Goal: Entertainment & Leisure: Browse casually

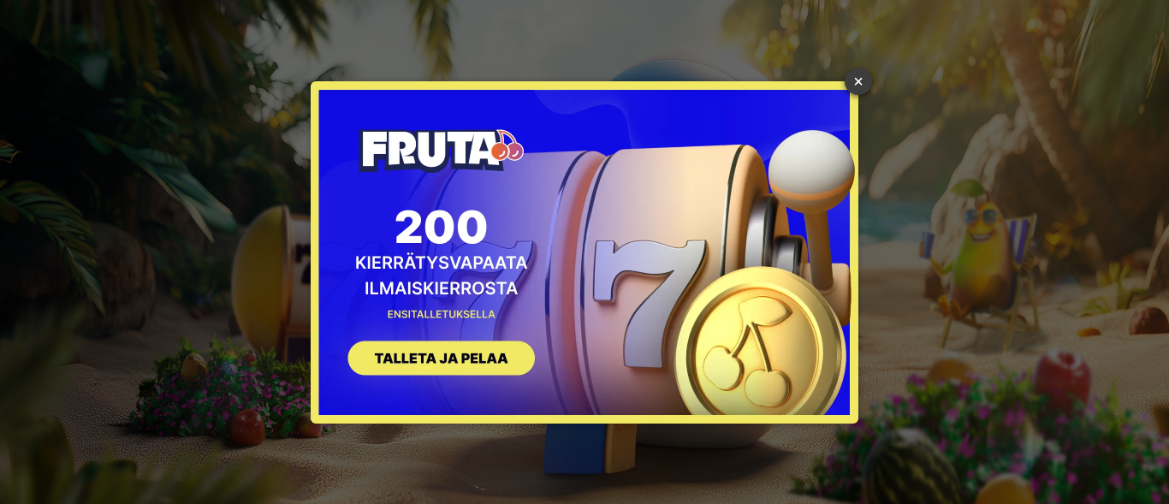
click at [856, 79] on link "×" at bounding box center [858, 81] width 27 height 27
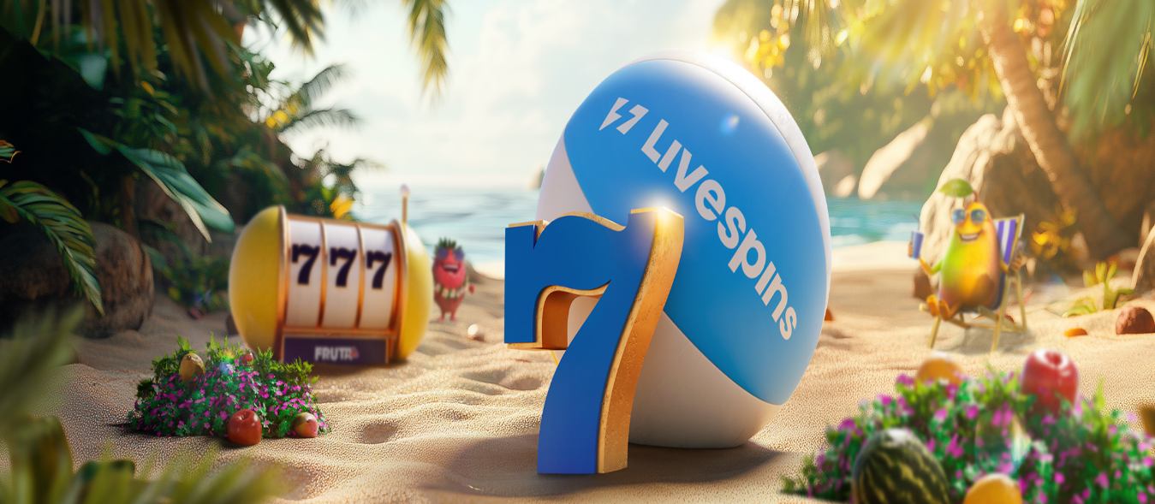
scroll to position [262, 0]
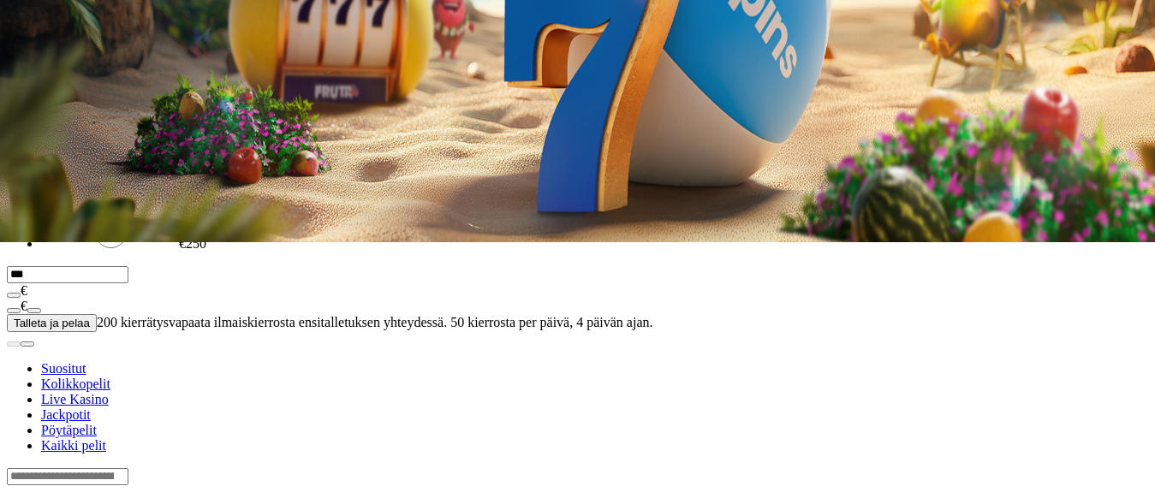
scroll to position [524, 0]
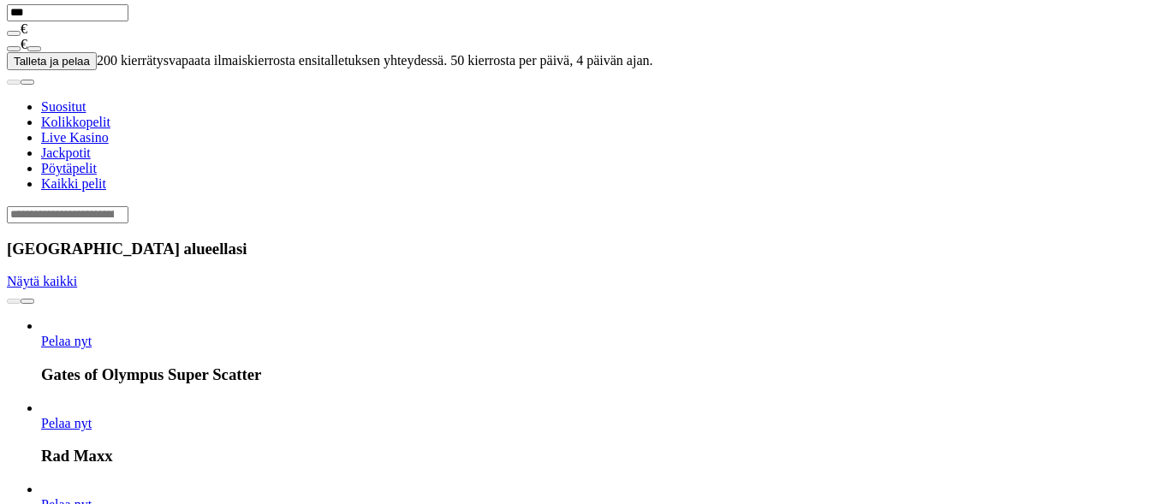
click at [77, 274] on span "Näytä kaikki" at bounding box center [42, 281] width 70 height 15
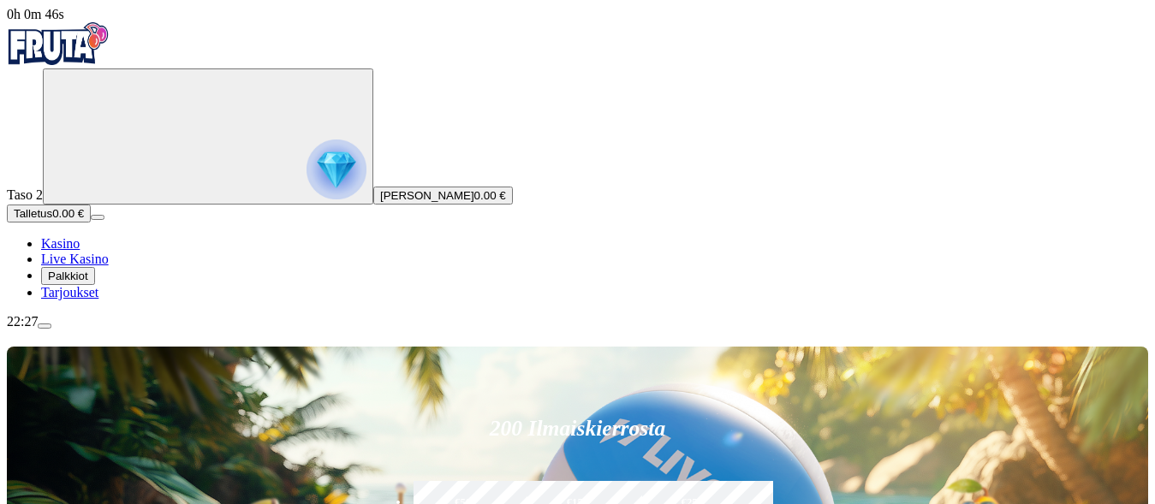
scroll to position [262, 0]
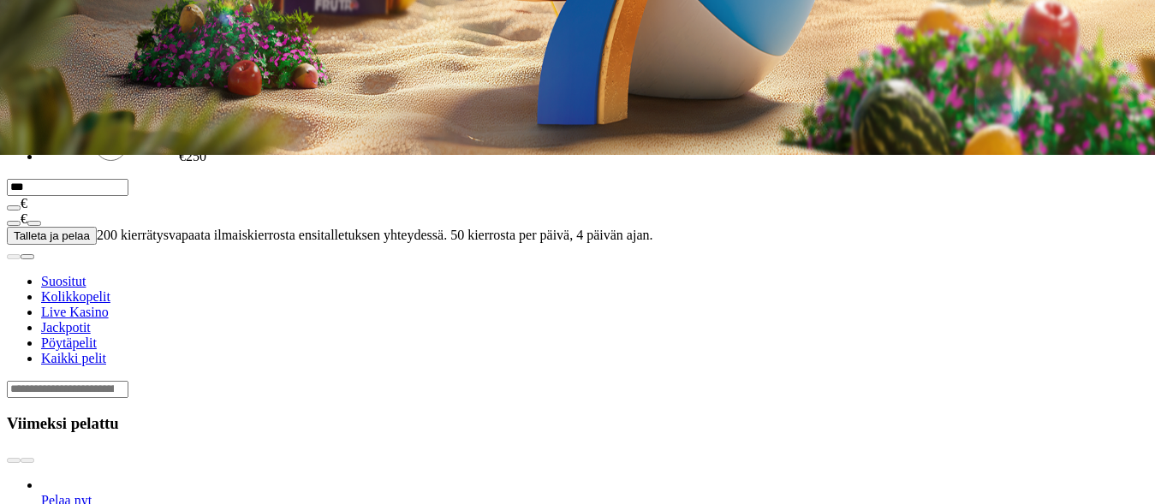
scroll to position [611, 0]
